Goal: Browse casually: Explore the website without a specific task or goal

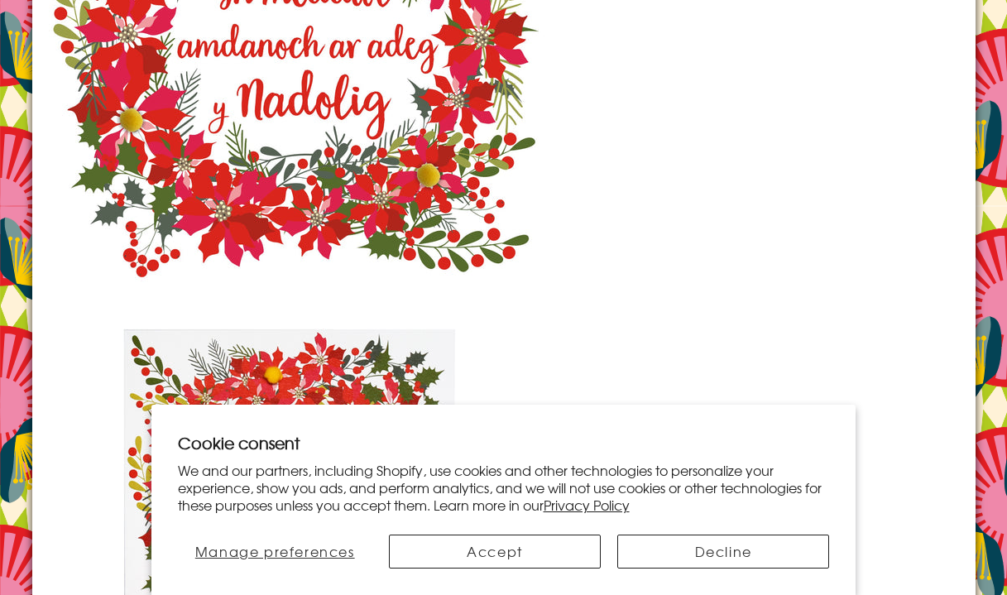
scroll to position [2379, 0]
